Goal: Information Seeking & Learning: Learn about a topic

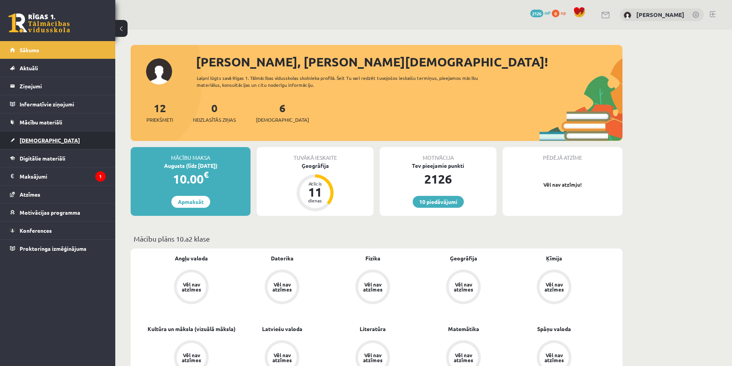
click at [39, 139] on span "[DEMOGRAPHIC_DATA]" at bounding box center [50, 140] width 60 height 7
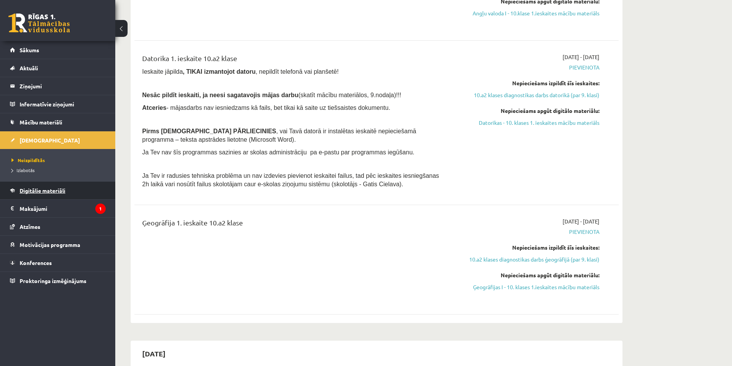
scroll to position [307, 0]
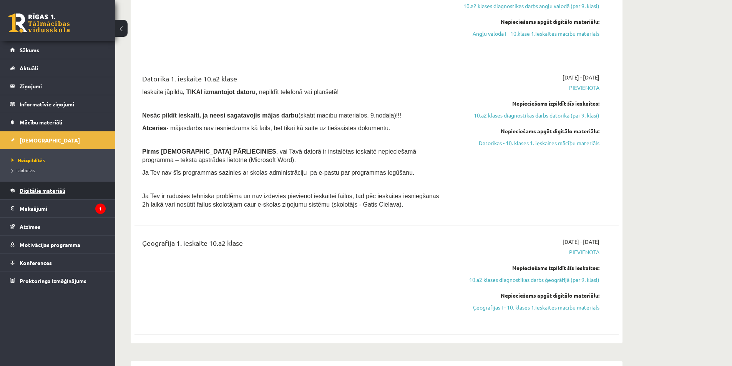
click at [56, 188] on span "Digitālie materiāli" at bounding box center [43, 190] width 46 height 7
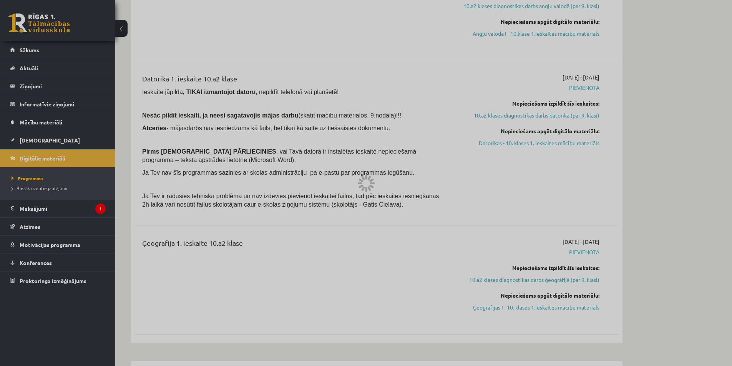
scroll to position [159, 0]
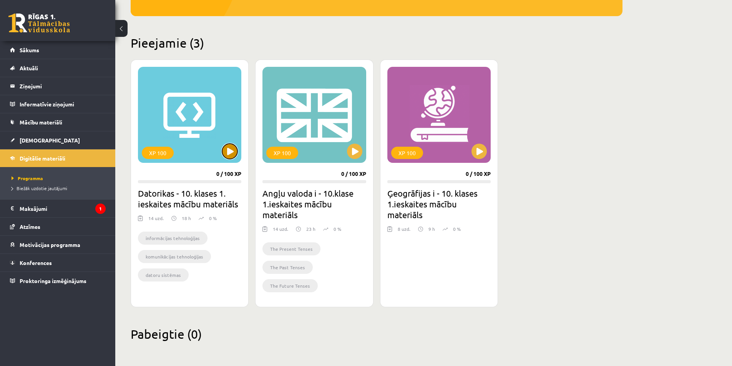
click at [229, 148] on button at bounding box center [229, 151] width 15 height 15
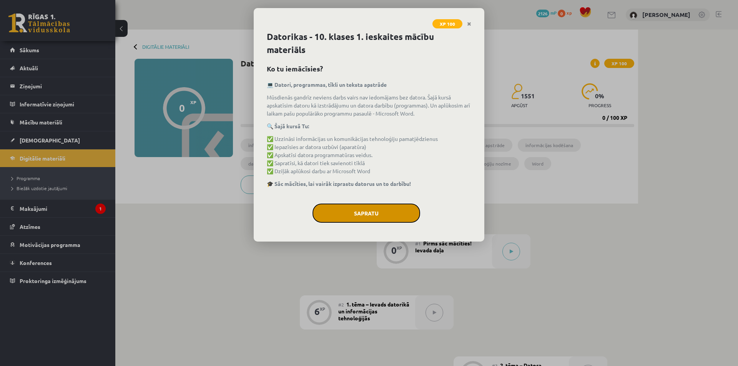
click at [363, 218] on button "Sapratu" at bounding box center [366, 213] width 108 height 19
